Goal: Transaction & Acquisition: Purchase product/service

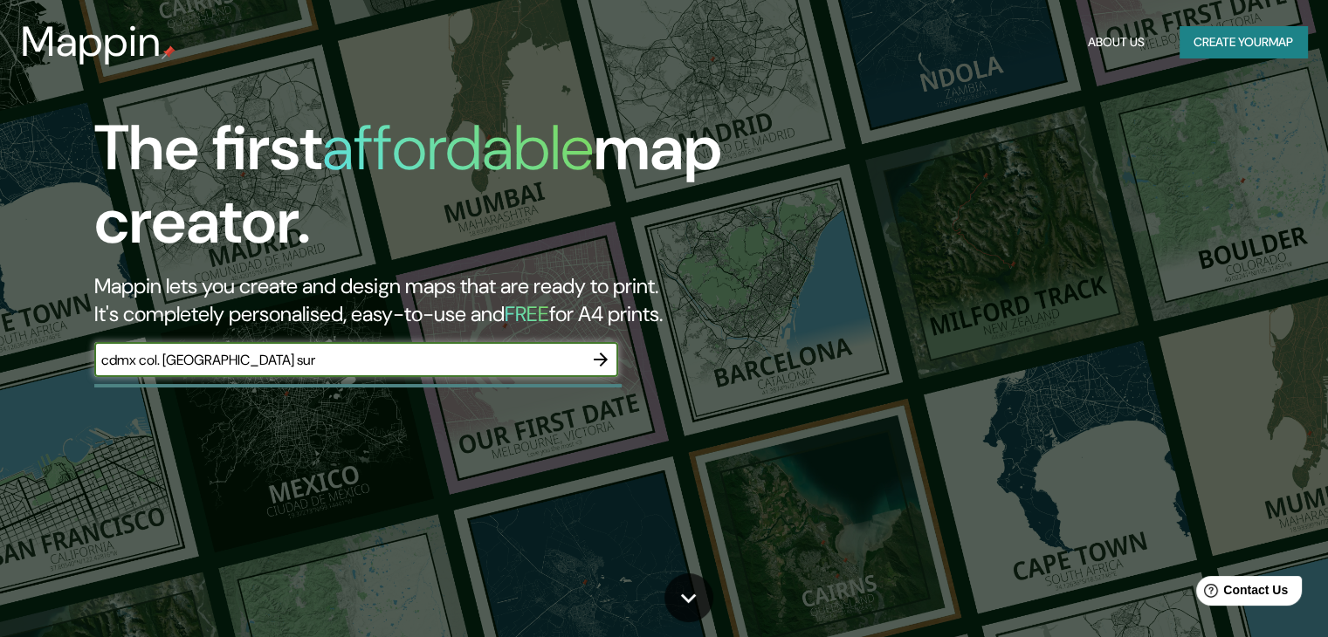
type input "cdmx col. [GEOGRAPHIC_DATA] sur"
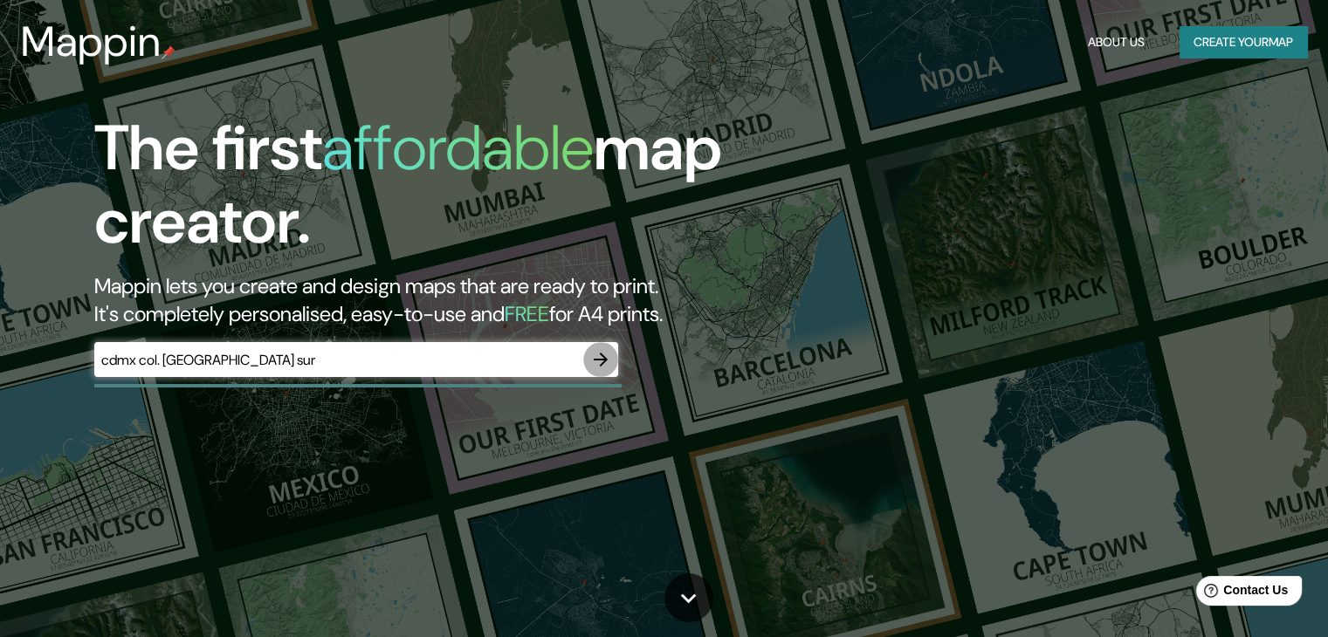
click at [607, 364] on icon "button" at bounding box center [600, 359] width 21 height 21
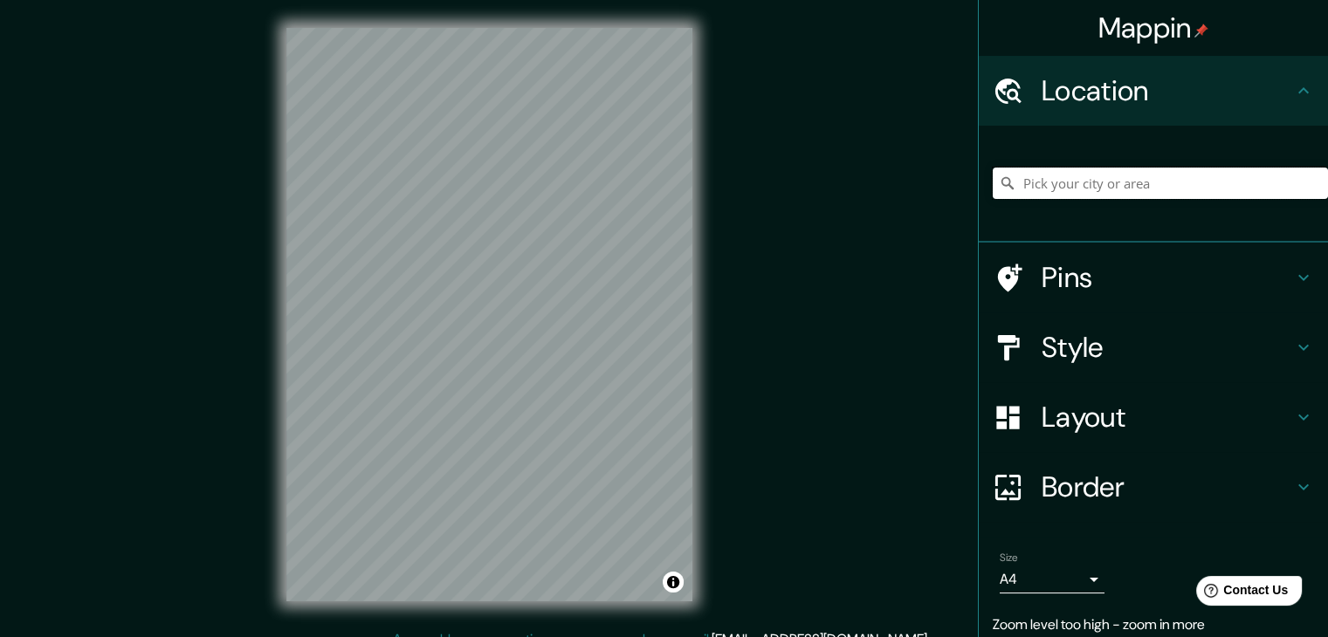
click at [1187, 185] on input "Pick your city or area" at bounding box center [1160, 183] width 335 height 31
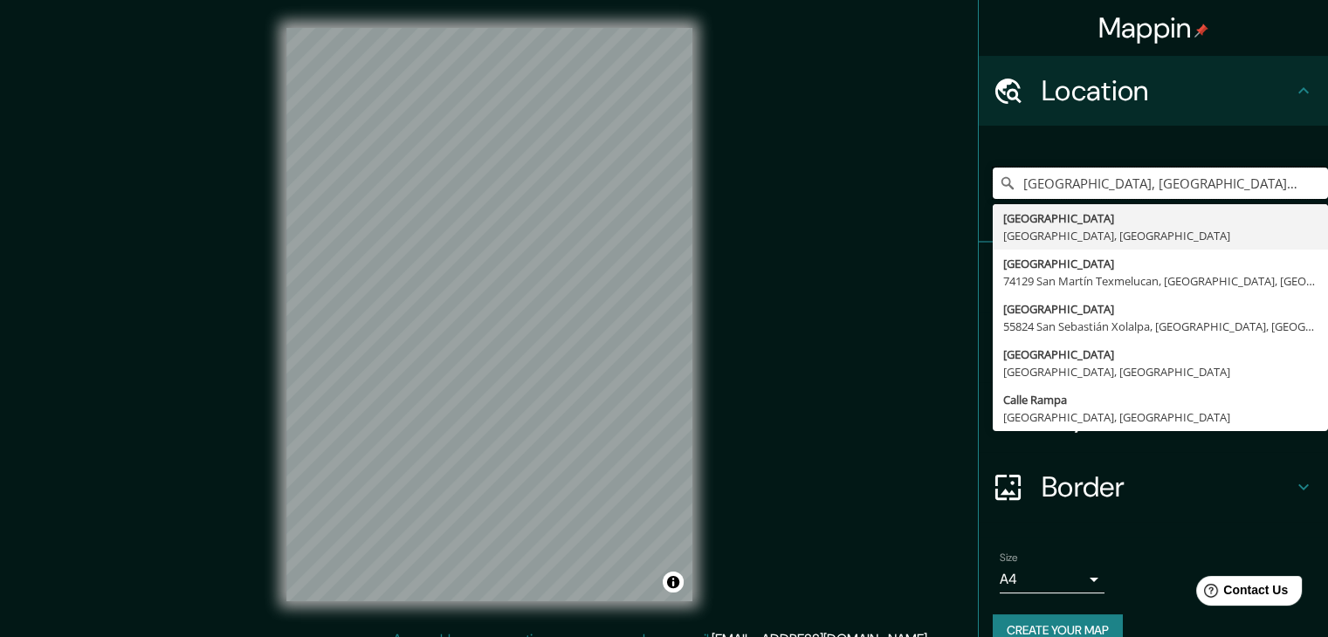
type input "[GEOGRAPHIC_DATA], [GEOGRAPHIC_DATA], [GEOGRAPHIC_DATA]"
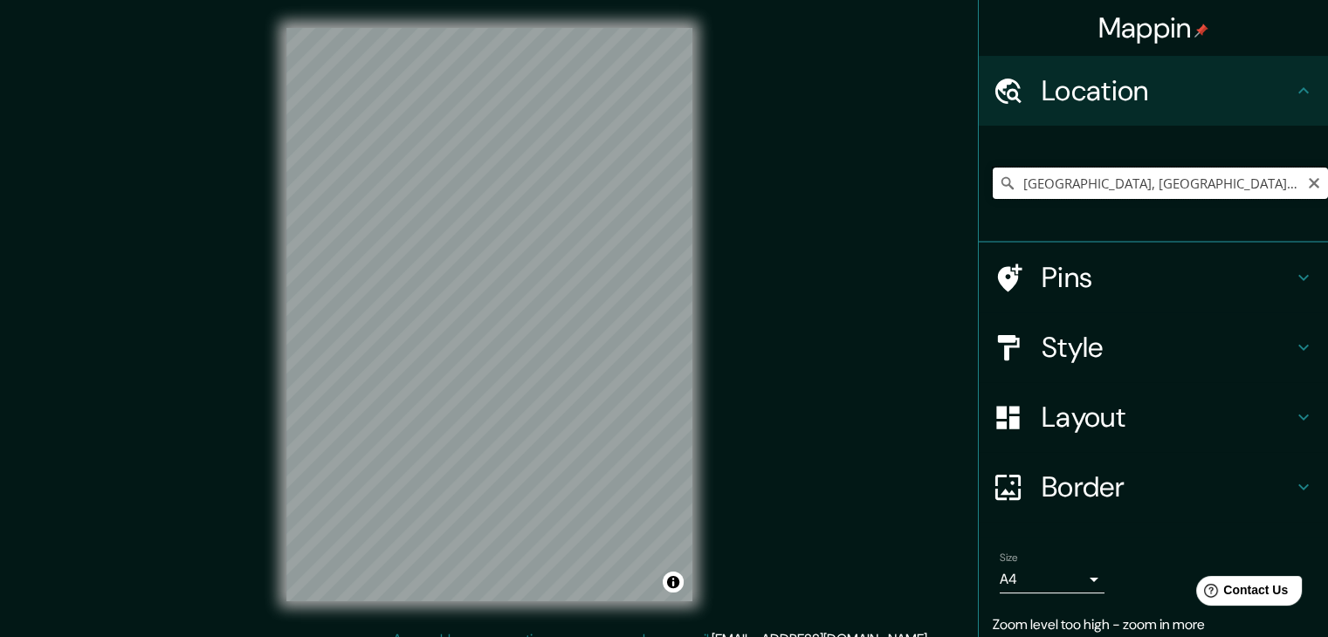
click at [1240, 186] on input "[GEOGRAPHIC_DATA], [GEOGRAPHIC_DATA], [GEOGRAPHIC_DATA]" at bounding box center [1160, 183] width 335 height 31
click at [1307, 176] on icon "Clear" at bounding box center [1314, 183] width 14 height 14
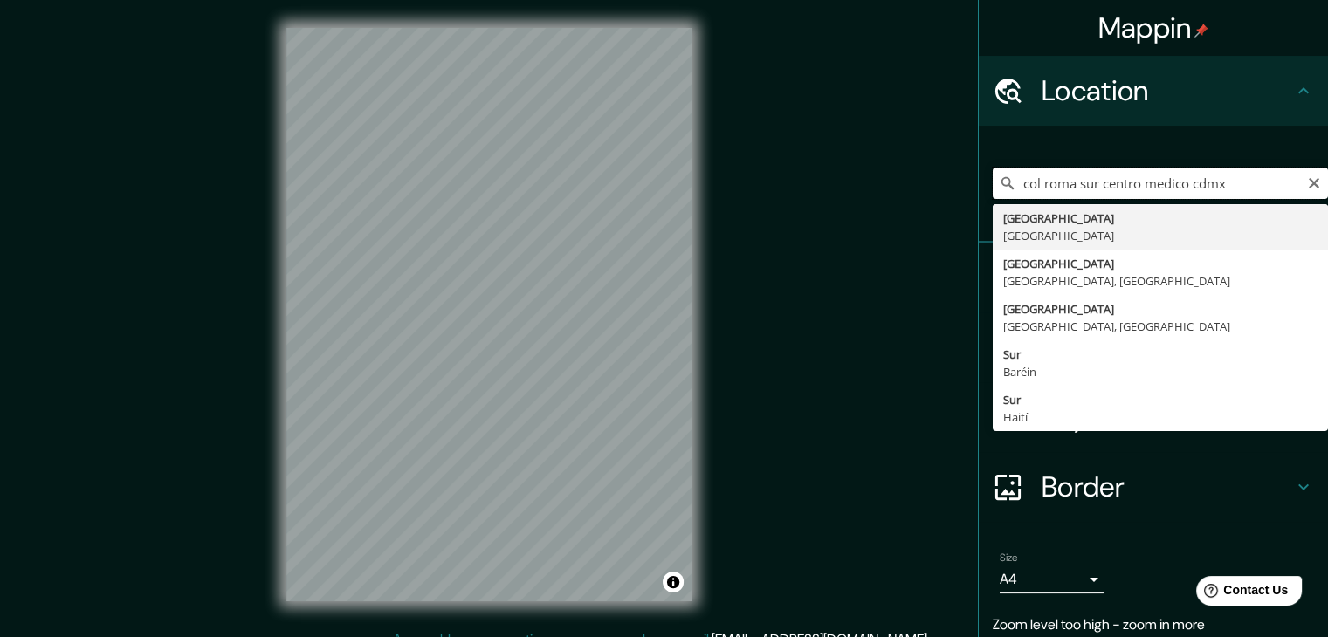
click at [1241, 189] on input "col roma sur centro medico cdmx" at bounding box center [1160, 183] width 335 height 31
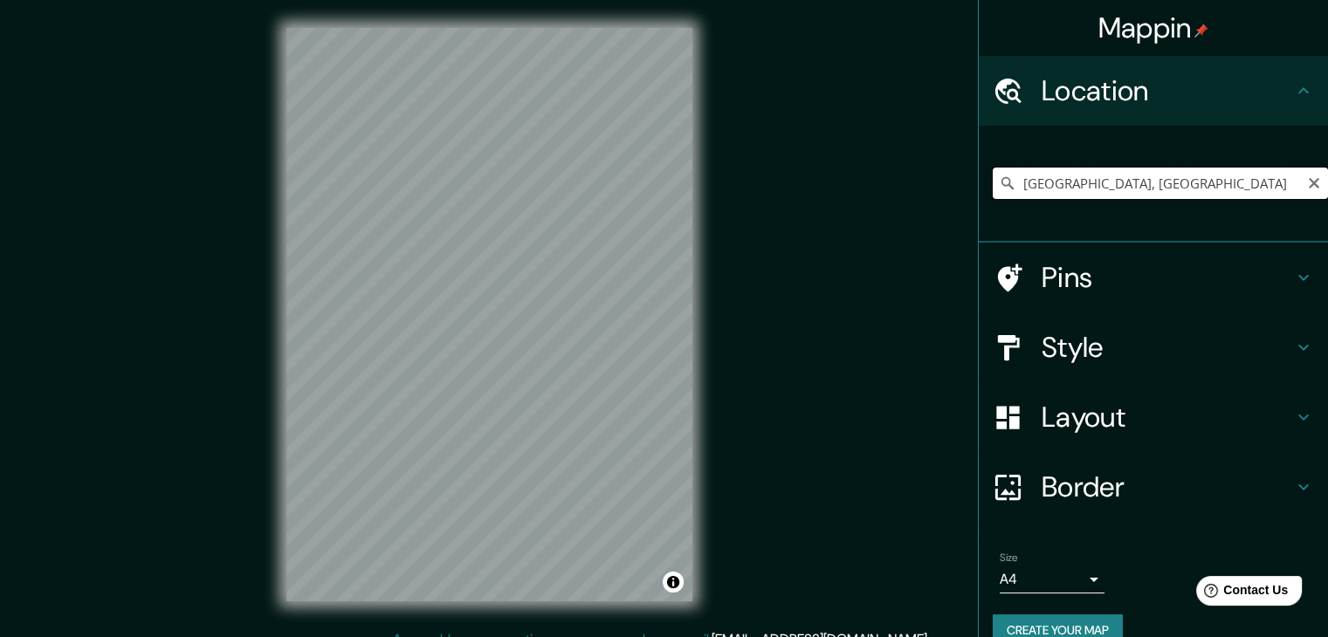
click at [1192, 182] on input "[GEOGRAPHIC_DATA], [GEOGRAPHIC_DATA]" at bounding box center [1160, 183] width 335 height 31
type input "[GEOGRAPHIC_DATA], [GEOGRAPHIC_DATA]"
